Goal: Communication & Community: Connect with others

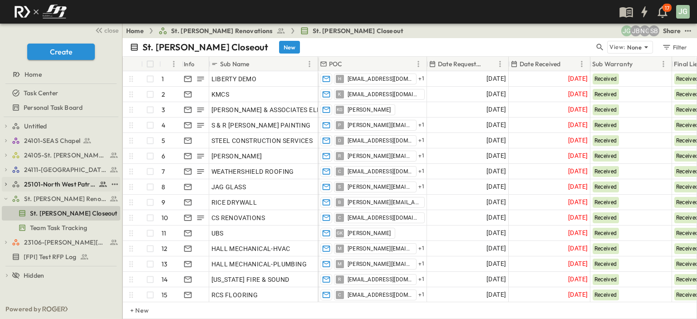
click at [49, 179] on link "25101-North West Patrol Division" at bounding box center [60, 184] width 96 height 13
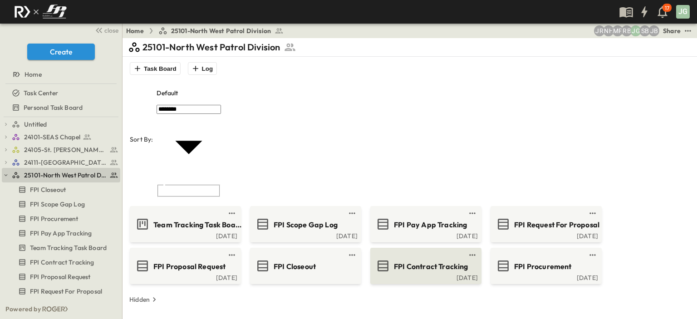
click at [432, 261] on span "FPI Contract Tracking" at bounding box center [431, 266] width 74 height 10
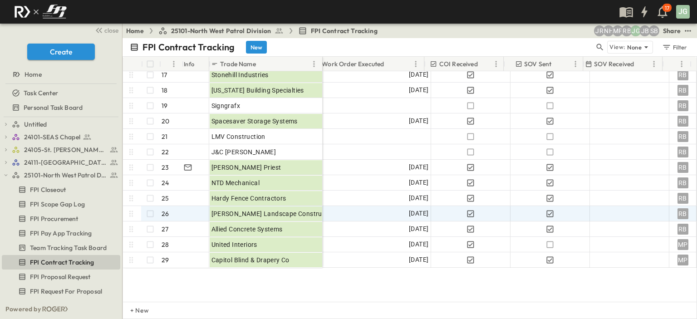
scroll to position [314, 454]
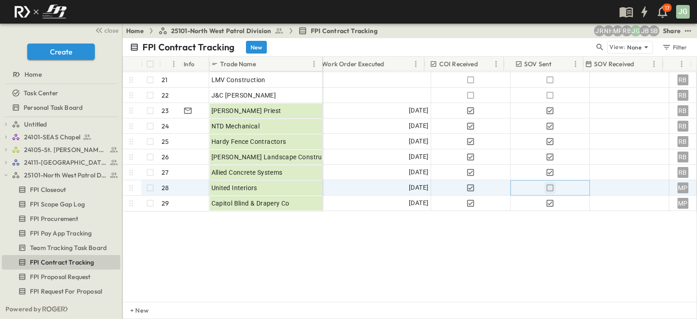
click at [545, 183] on icon "button" at bounding box center [549, 187] width 9 height 9
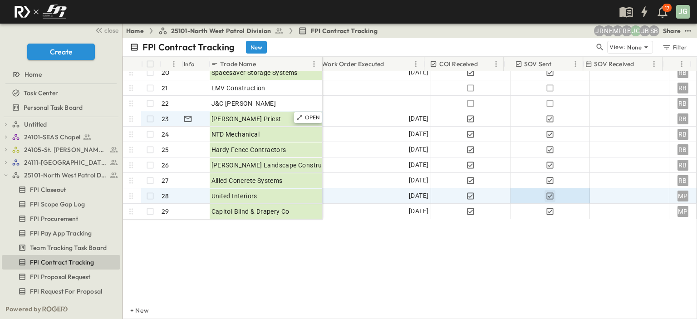
scroll to position [224, 454]
